Goal: Complete application form

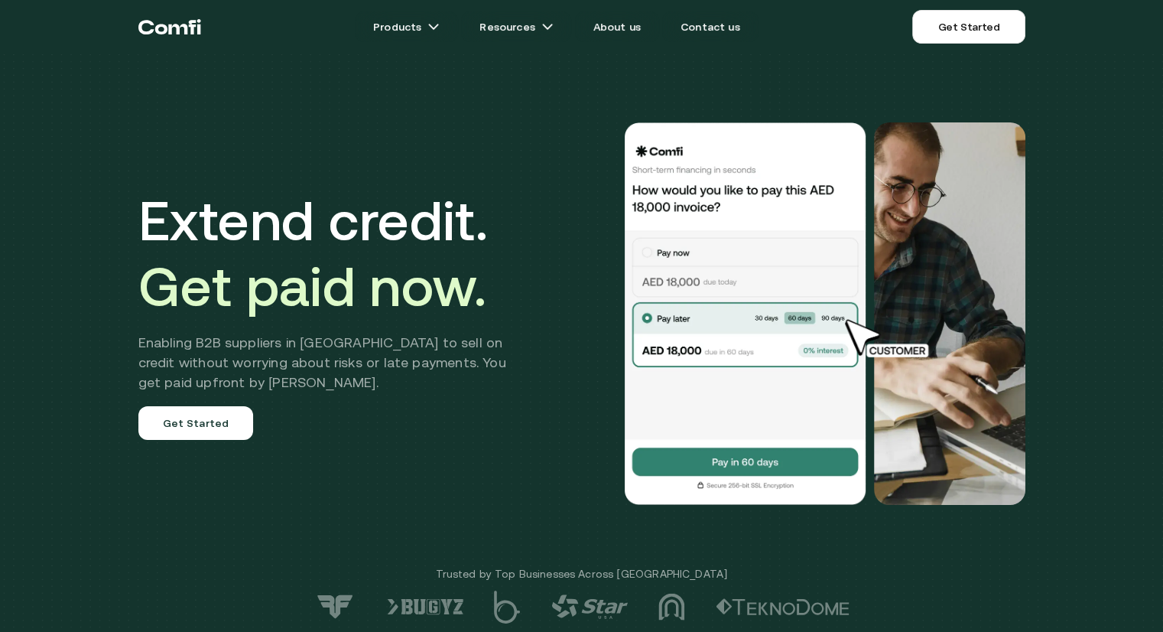
click at [428, 28] on link "Products" at bounding box center [406, 26] width 103 height 31
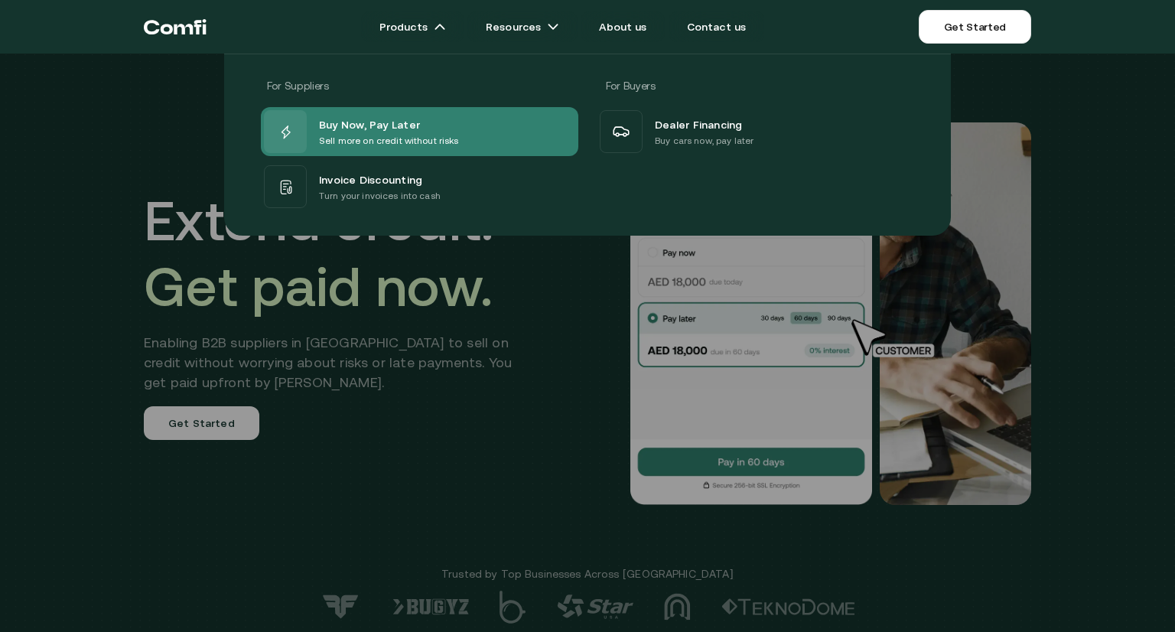
click at [377, 136] on p "Sell more on credit without risks" at bounding box center [389, 140] width 140 height 15
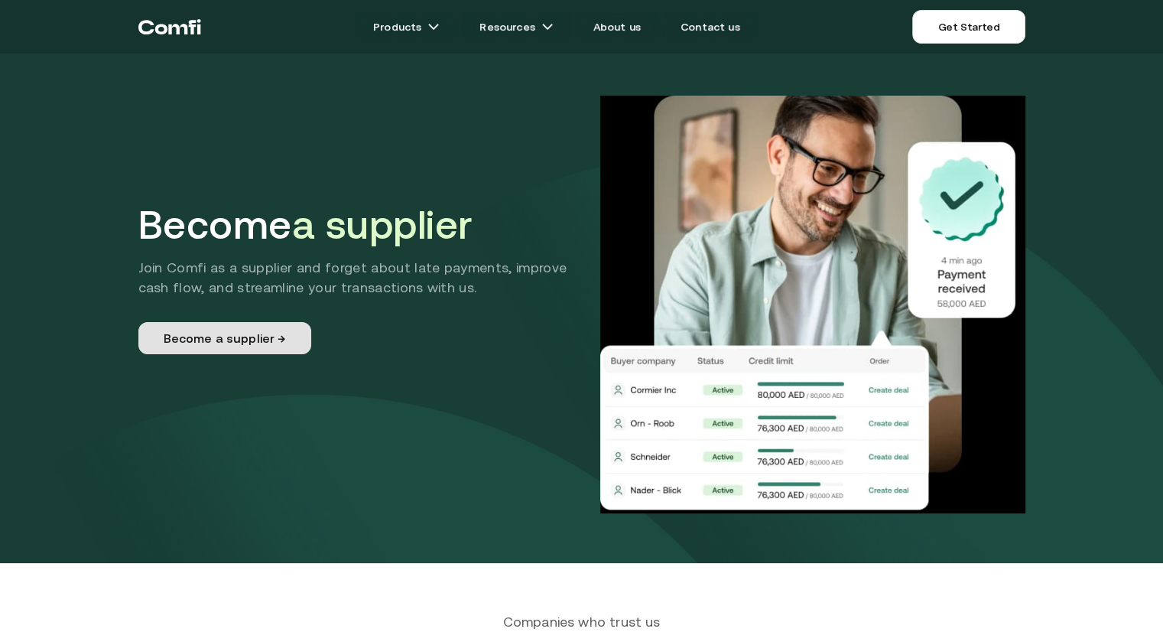
click at [215, 335] on link "Become a supplier →" at bounding box center [224, 338] width 173 height 32
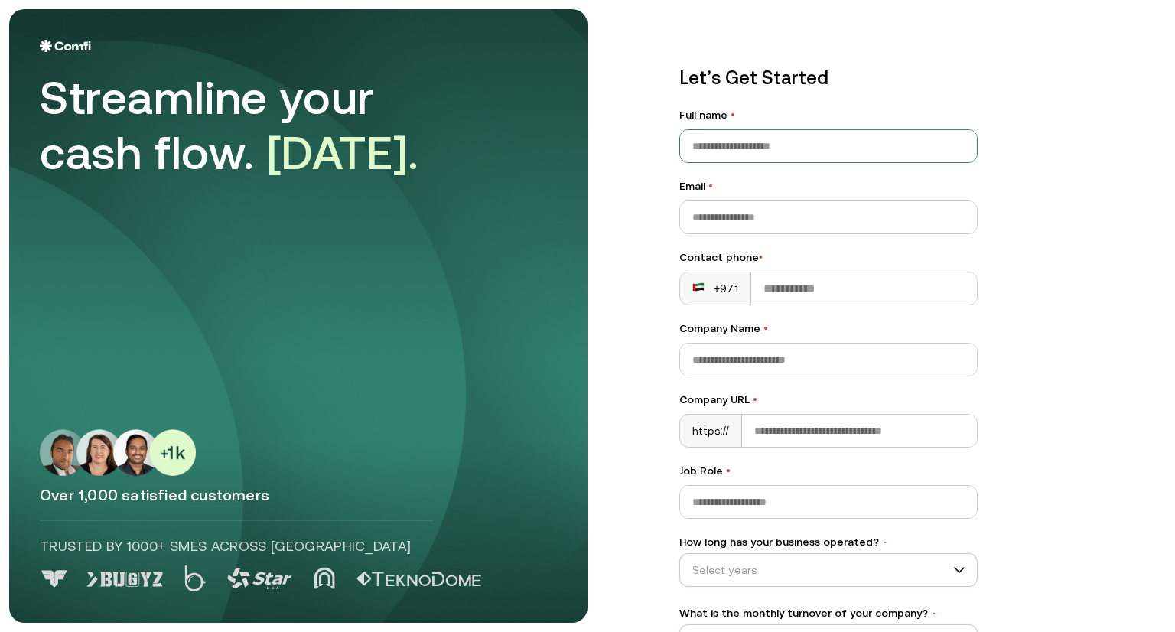
click at [741, 151] on input "Full name •" at bounding box center [828, 146] width 297 height 32
type input "******"
type input "**********"
click at [873, 285] on input "**********" at bounding box center [864, 288] width 226 height 32
click at [715, 287] on div "+971" at bounding box center [715, 288] width 46 height 15
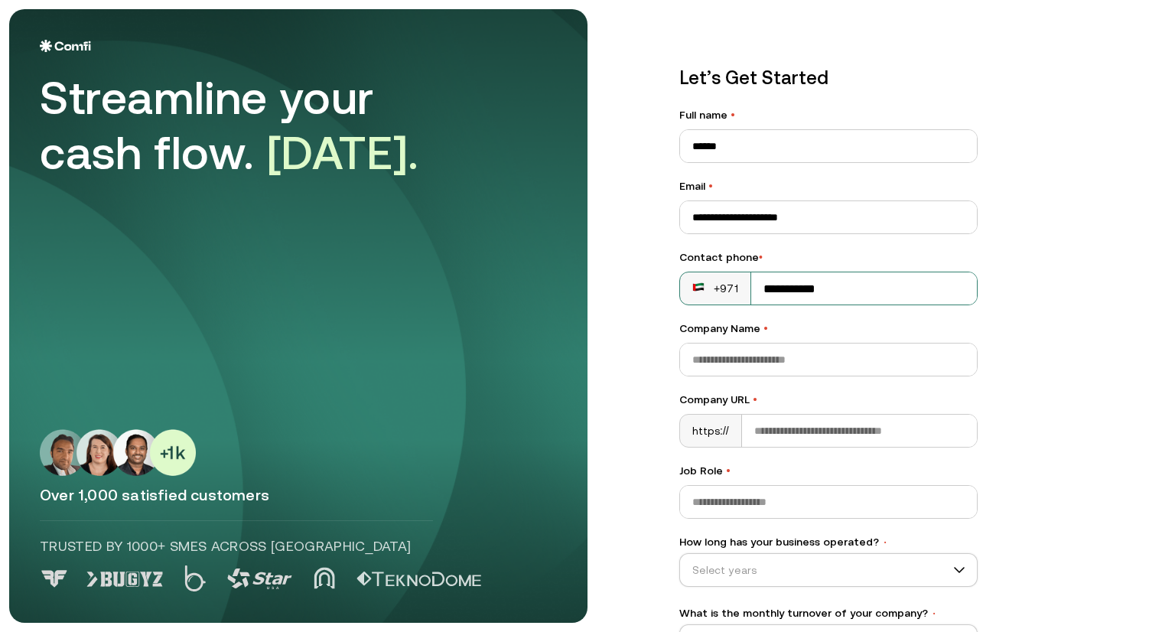
click at [714, 288] on div "+971" at bounding box center [715, 288] width 46 height 15
click at [855, 294] on input "**********" at bounding box center [864, 288] width 226 height 32
type input "*"
click at [728, 295] on div "+971" at bounding box center [715, 288] width 46 height 15
click at [729, 283] on div "+971" at bounding box center [715, 288] width 46 height 15
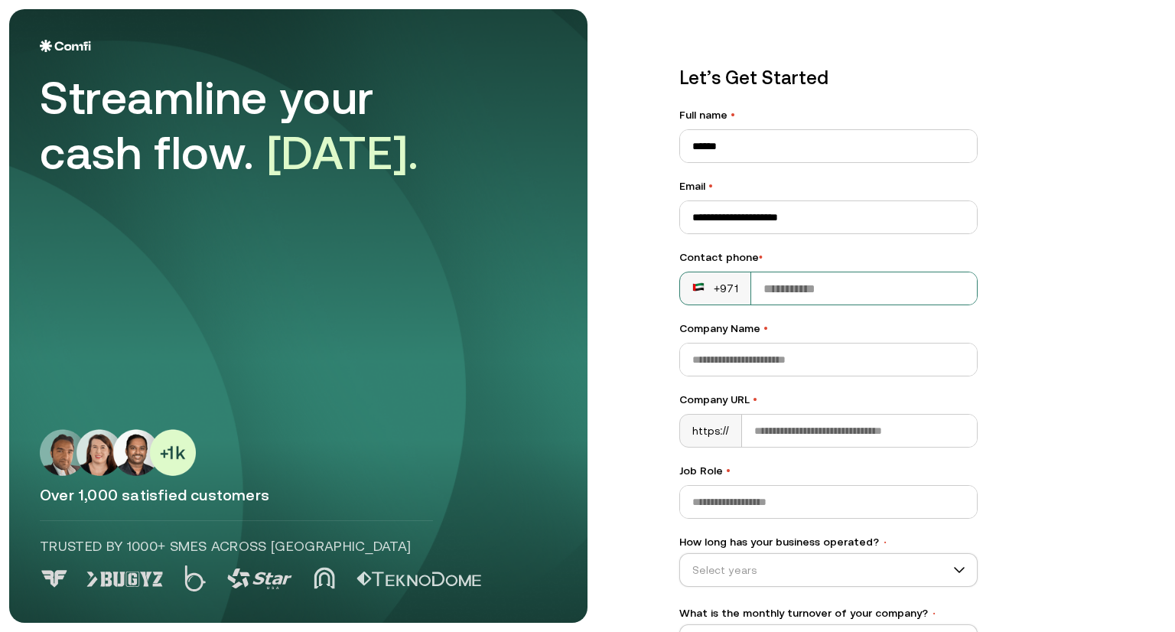
click at [714, 293] on div "+971" at bounding box center [715, 288] width 46 height 15
click at [716, 290] on div "+971" at bounding box center [715, 288] width 46 height 15
click at [729, 292] on div "+971" at bounding box center [715, 288] width 46 height 15
click at [712, 281] on div "+971" at bounding box center [715, 288] width 46 height 15
click at [695, 281] on icon at bounding box center [698, 287] width 12 height 12
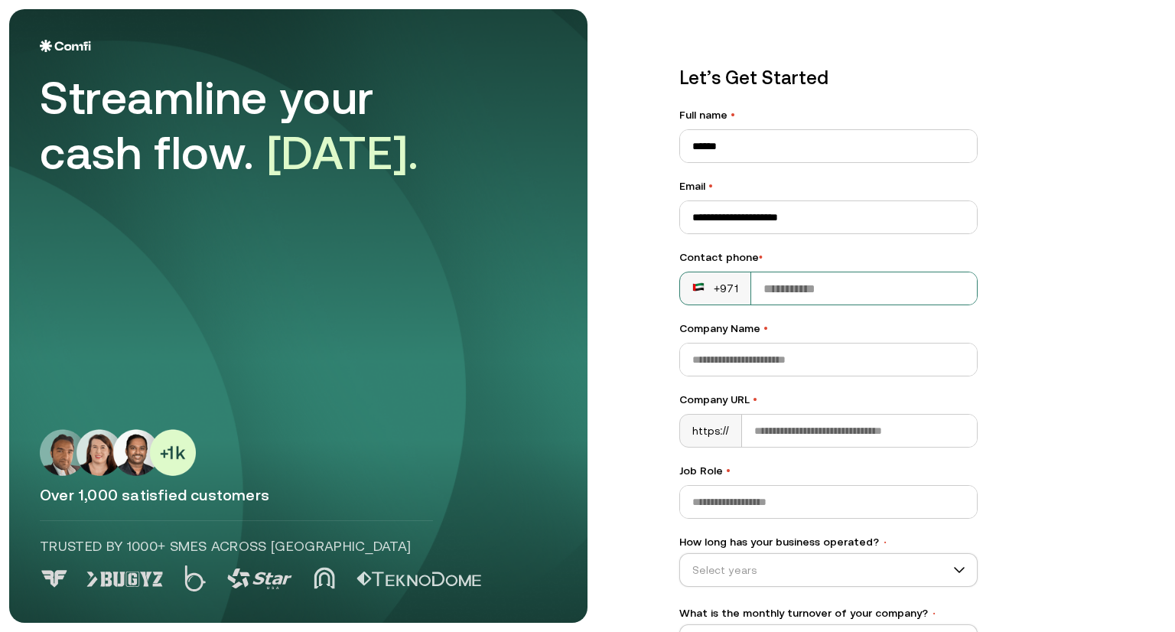
click at [829, 286] on input "Contact phone •" at bounding box center [864, 288] width 226 height 32
type input "**********"
click at [866, 291] on input "**********" at bounding box center [864, 288] width 226 height 32
click at [710, 281] on div "+971" at bounding box center [715, 288] width 46 height 15
click at [713, 288] on div "+971" at bounding box center [715, 288] width 46 height 15
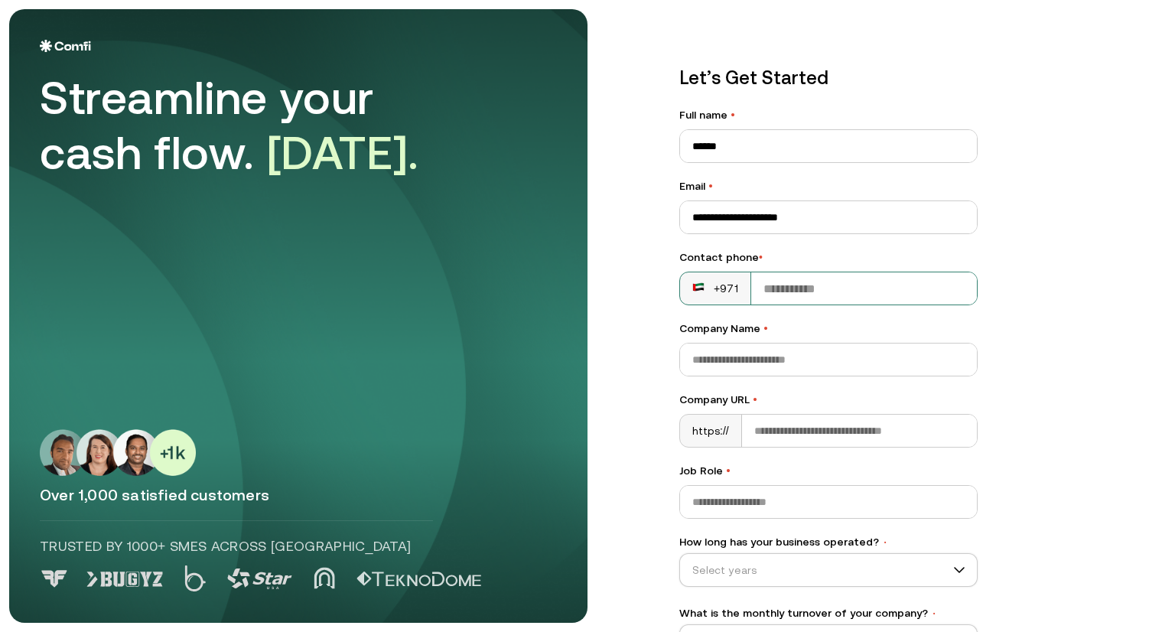
click at [766, 300] on input "Contact phone •" at bounding box center [864, 288] width 226 height 32
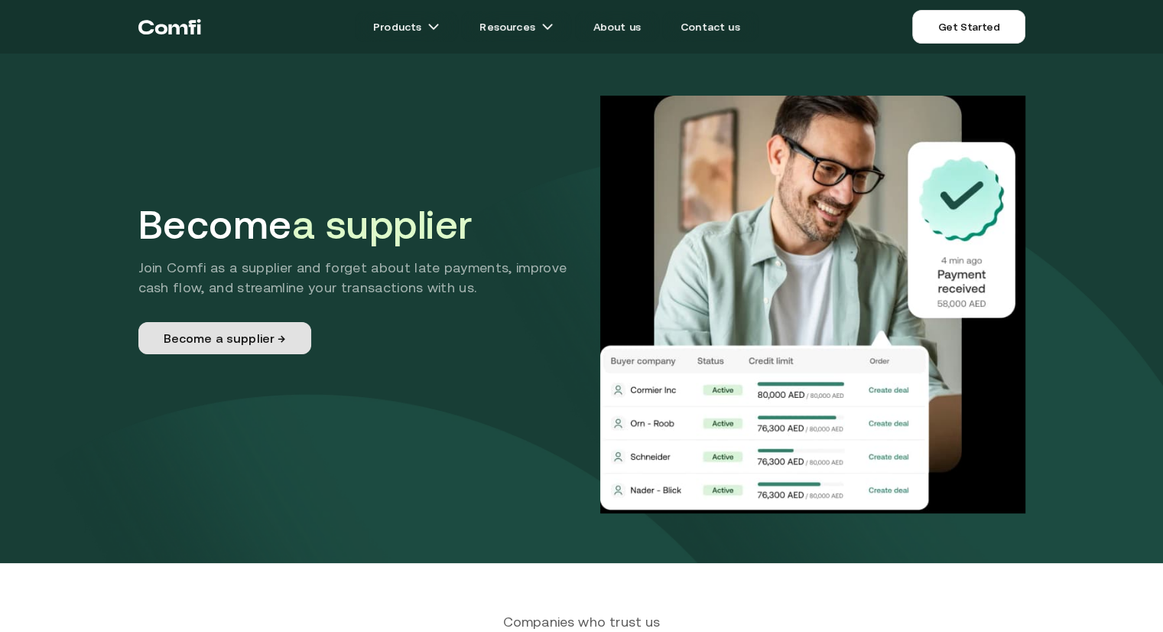
click at [224, 335] on link "Become a supplier →" at bounding box center [224, 338] width 173 height 32
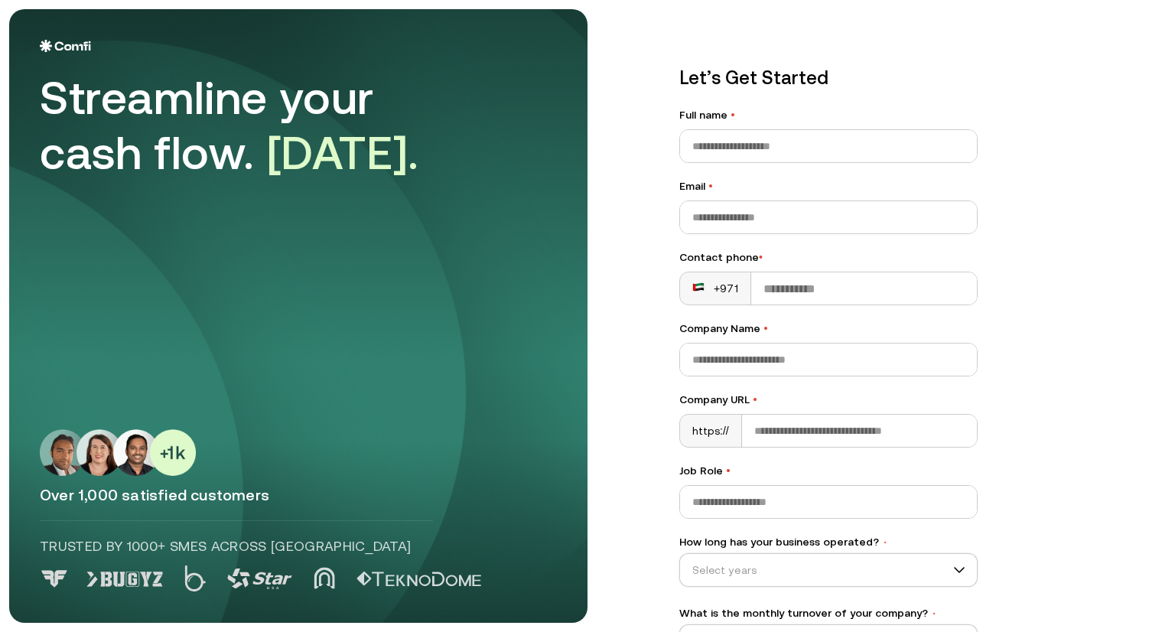
scroll to position [109, 0]
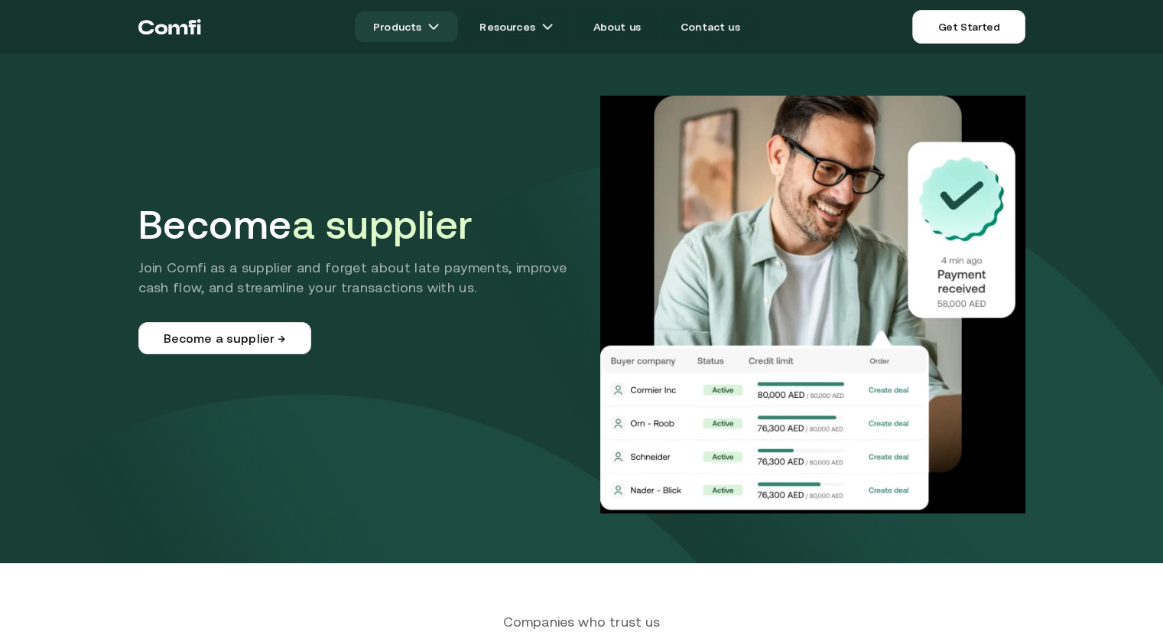
click at [435, 31] on img at bounding box center [434, 27] width 12 height 12
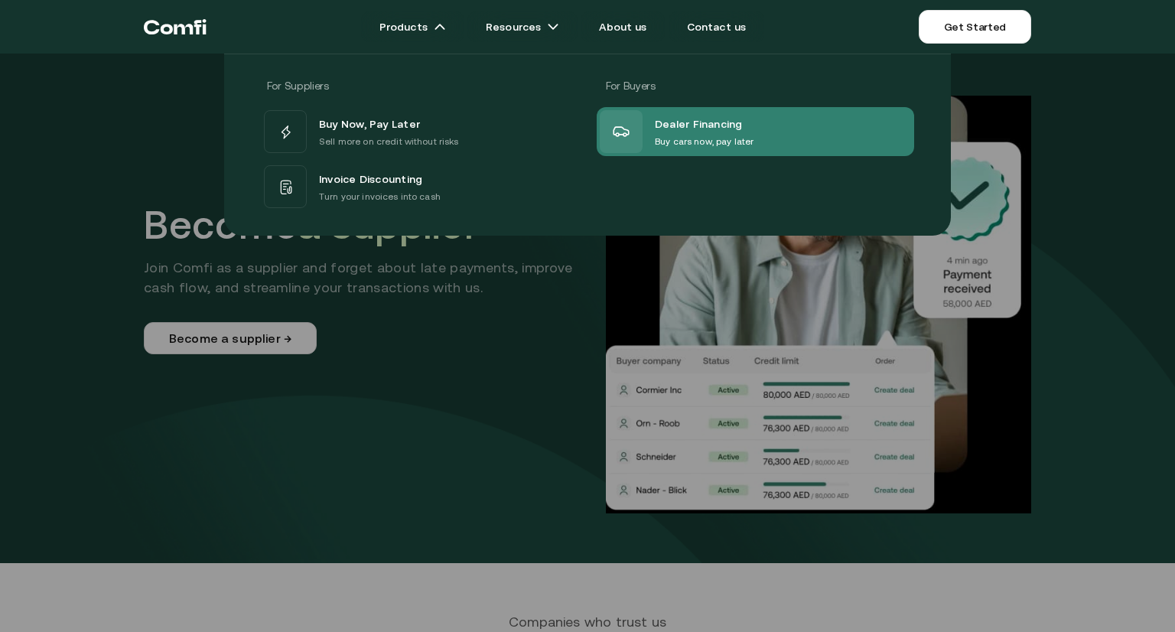
click at [614, 128] on icon at bounding box center [620, 131] width 15 height 9
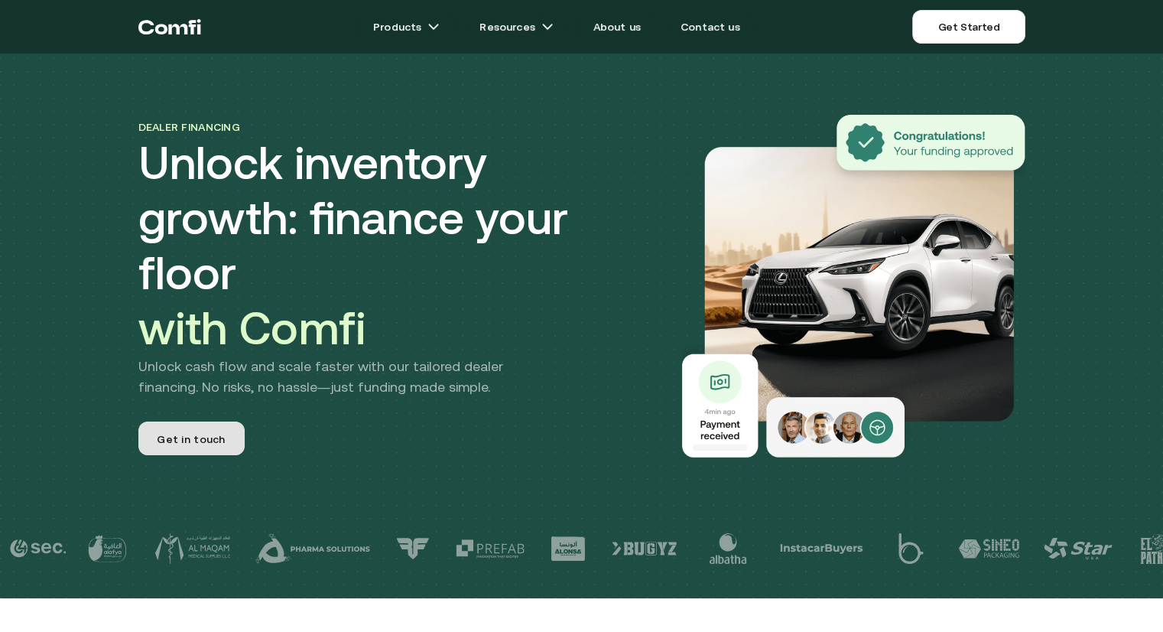
click at [216, 431] on span "Get in touch" at bounding box center [191, 441] width 68 height 20
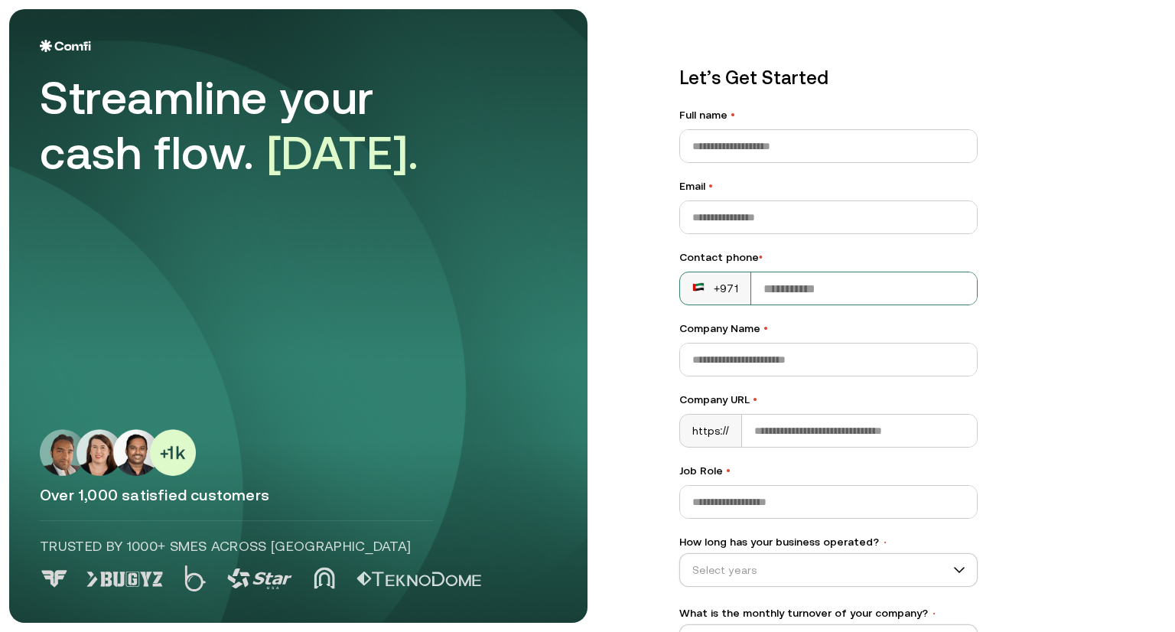
click at [693, 288] on rect at bounding box center [698, 287] width 12 height 12
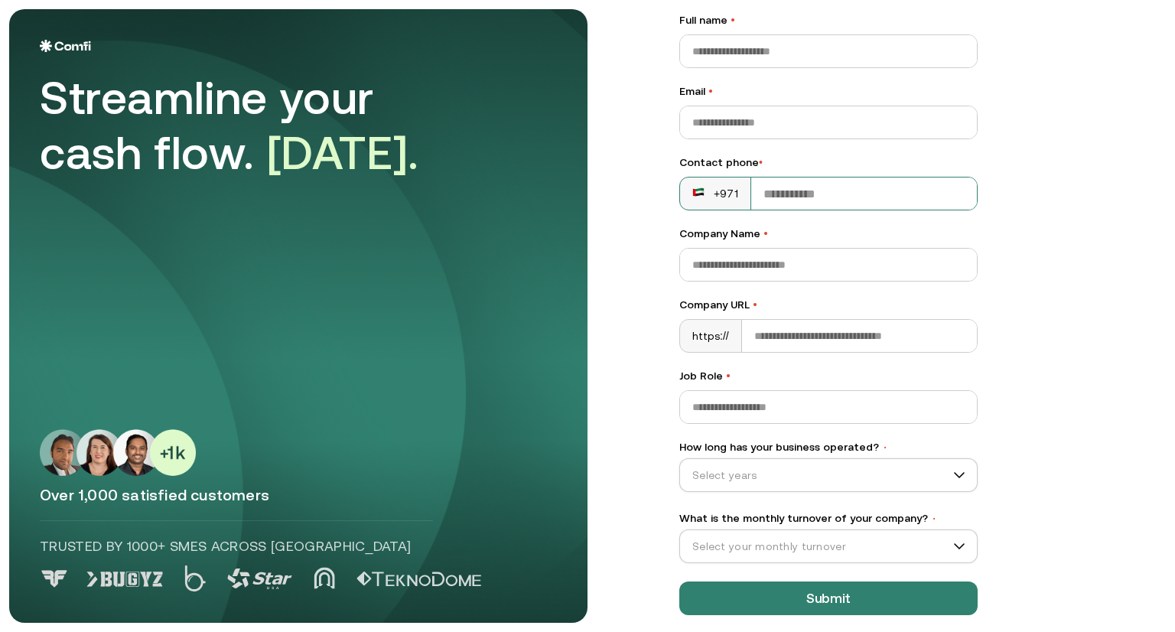
scroll to position [109, 0]
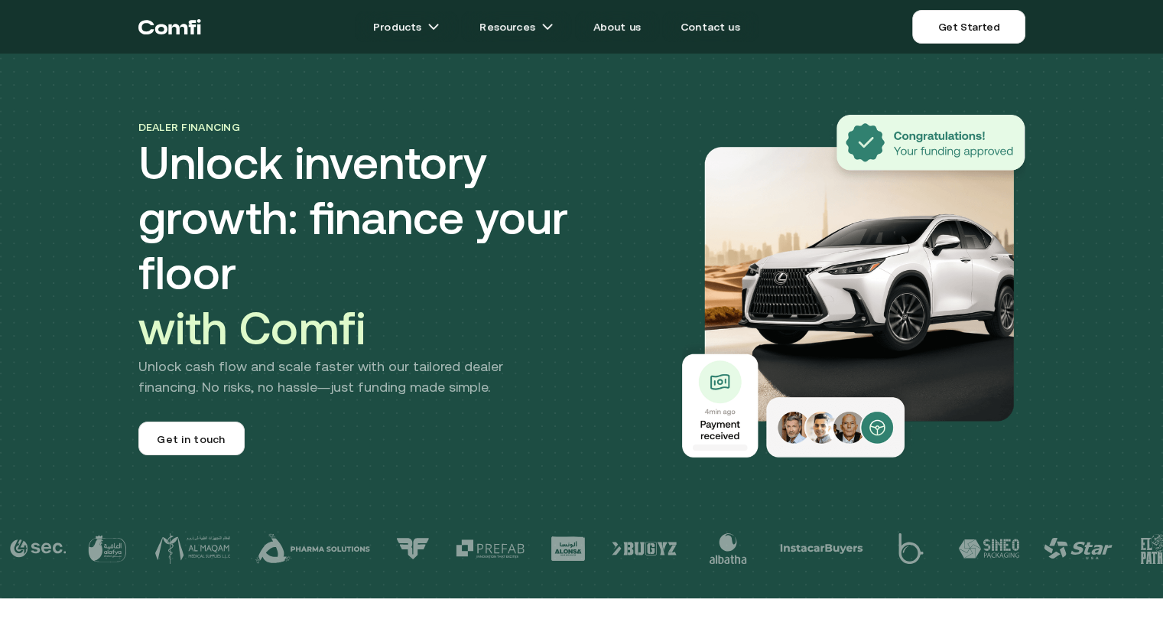
click at [429, 25] on link "Products" at bounding box center [406, 26] width 103 height 31
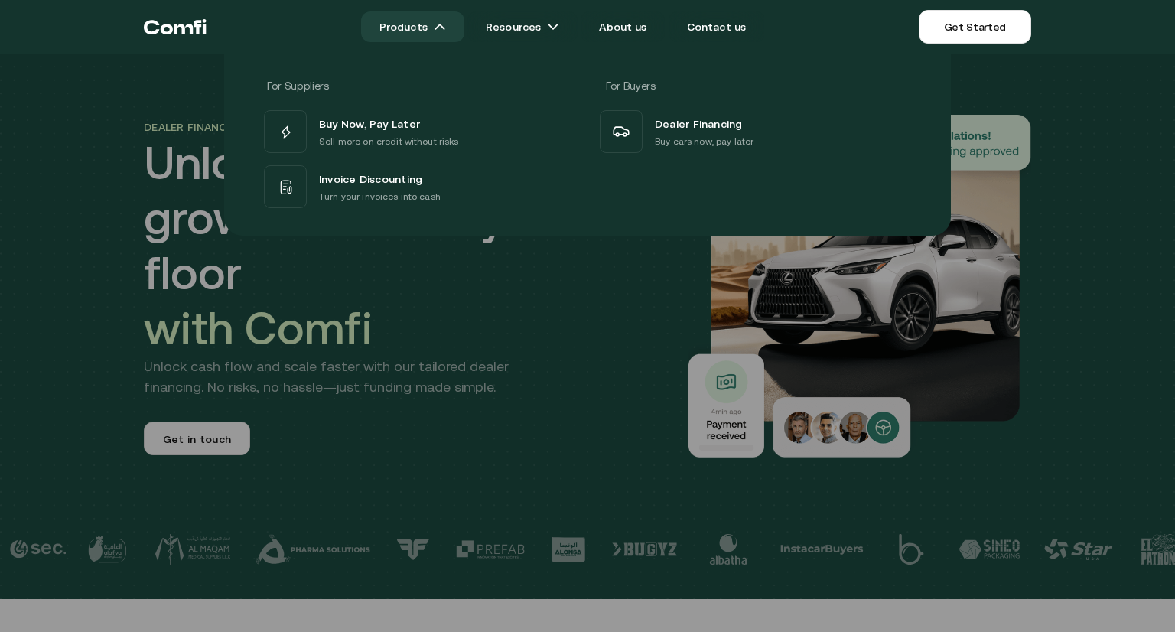
click at [543, 27] on link "Resources" at bounding box center [522, 26] width 110 height 31
